Goal: Task Accomplishment & Management: Use online tool/utility

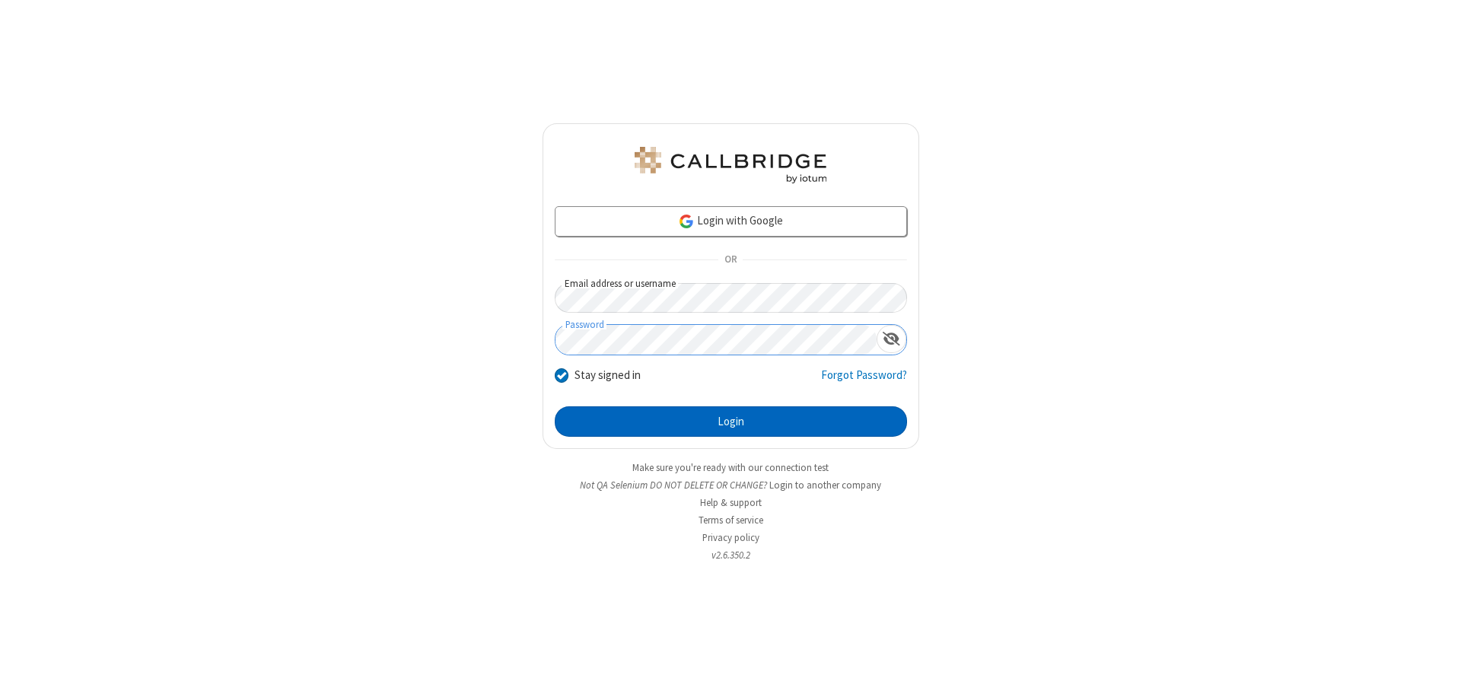
click at [731, 422] on button "Login" at bounding box center [731, 421] width 352 height 30
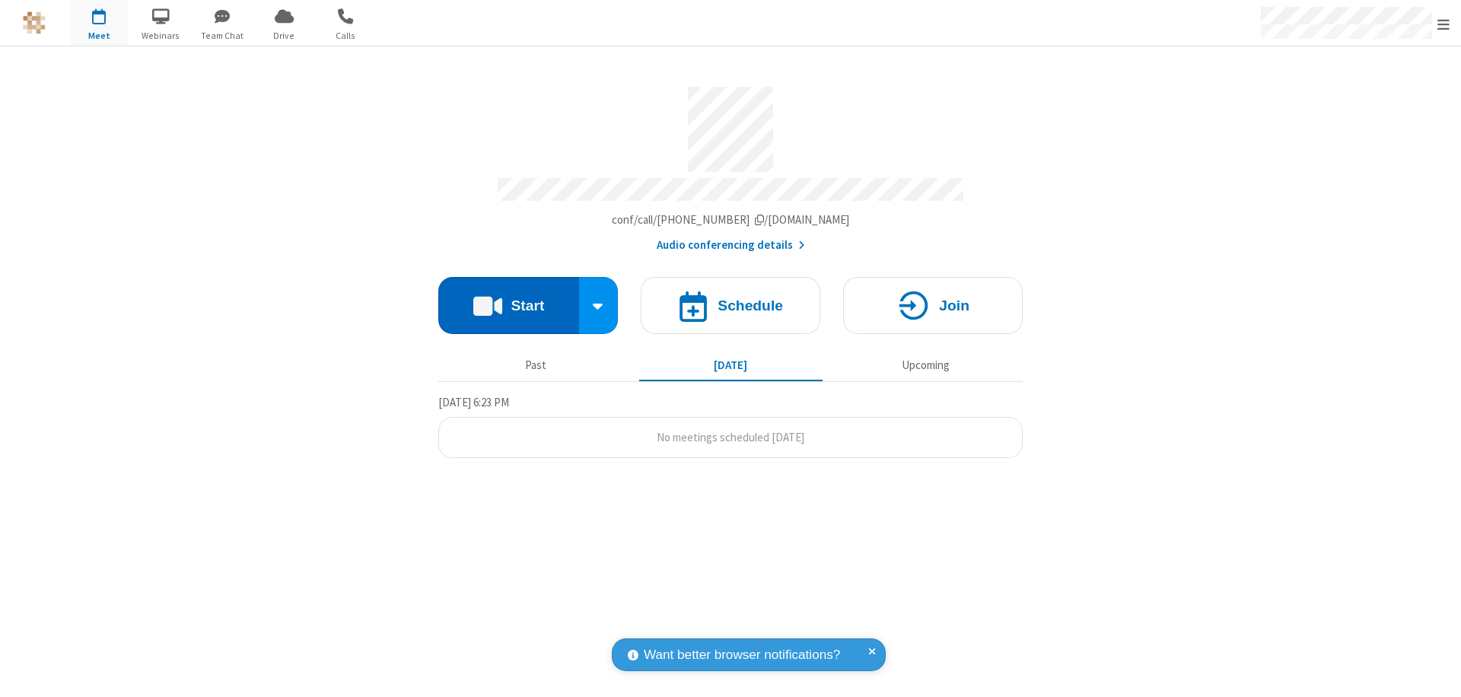
click at [508, 298] on button "Start" at bounding box center [508, 305] width 141 height 57
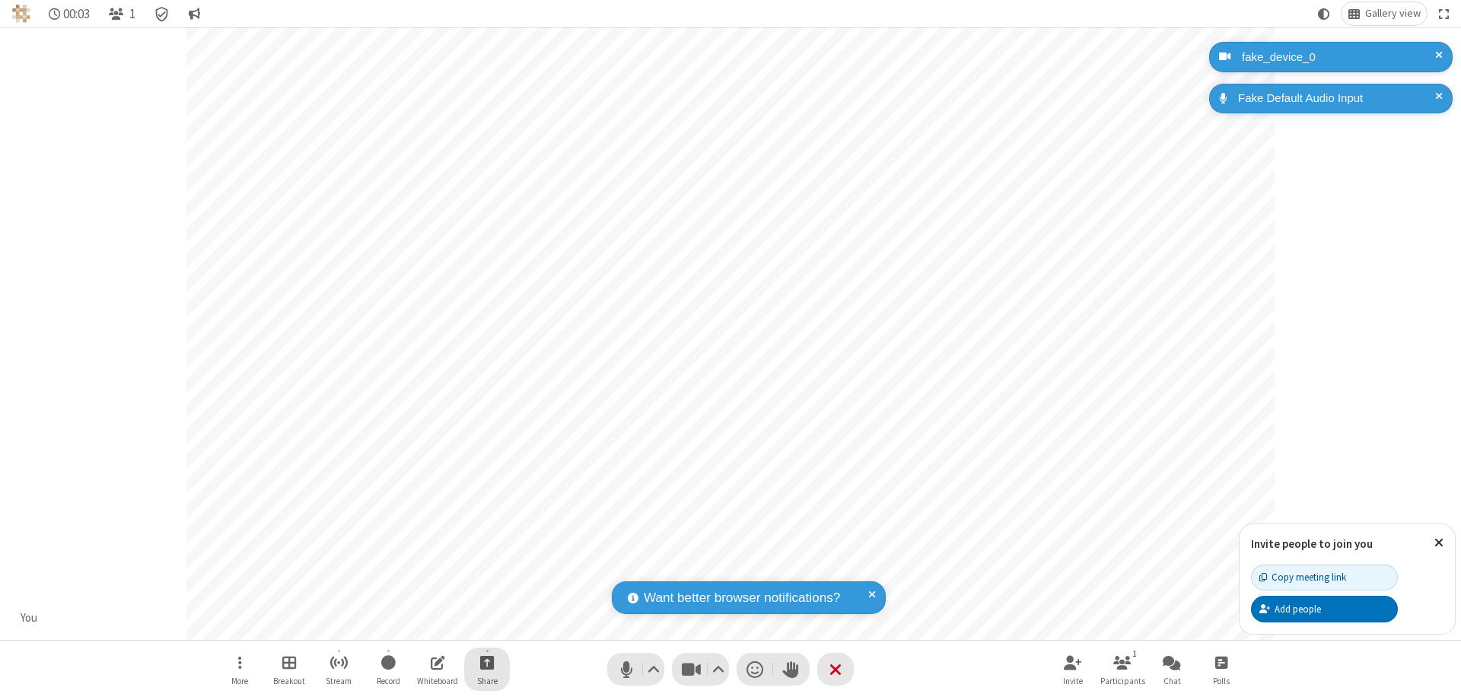
click at [487, 662] on span "Start sharing" at bounding box center [487, 662] width 14 height 19
click at [425, 626] on span "Share my screen" at bounding box center [426, 626] width 18 height 13
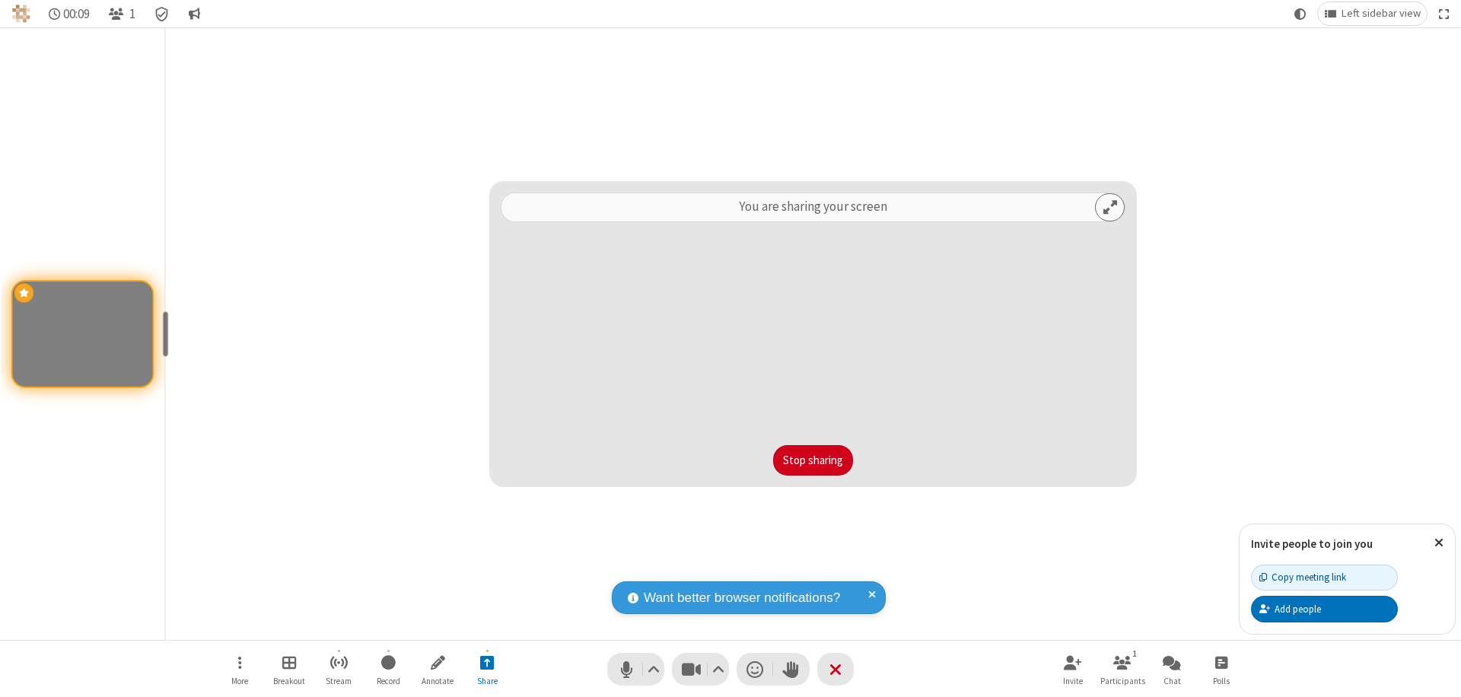
click at [813, 460] on button "Stop sharing" at bounding box center [813, 460] width 80 height 30
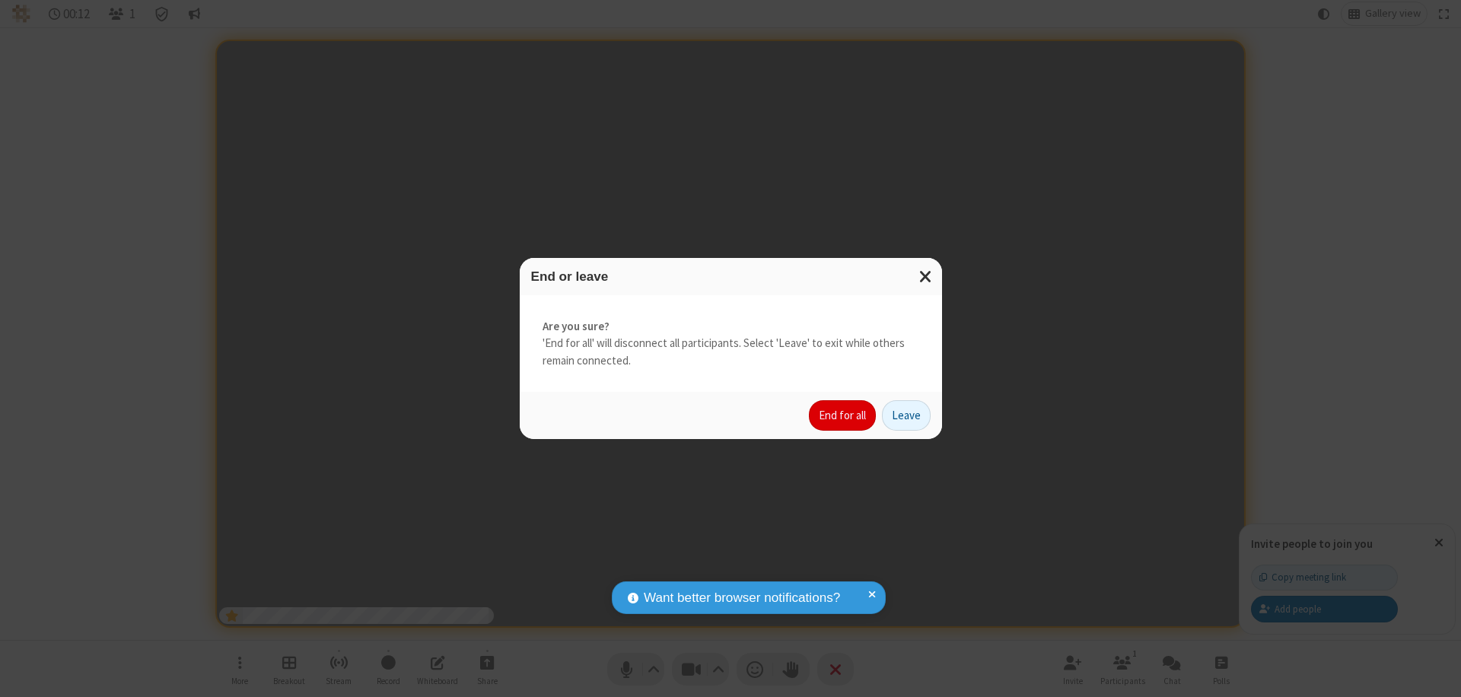
click at [843, 416] on button "End for all" at bounding box center [842, 415] width 67 height 30
